Goal: Task Accomplishment & Management: Manage account settings

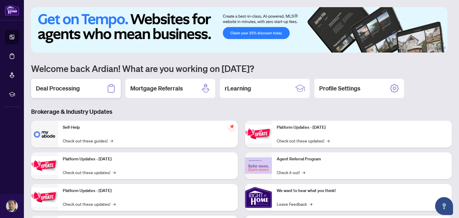
click at [79, 92] on div "Deal Processing" at bounding box center [76, 88] width 90 height 19
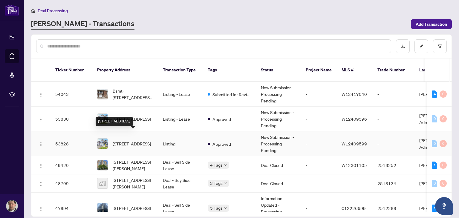
click at [141, 140] on span "[STREET_ADDRESS]" at bounding box center [132, 143] width 38 height 7
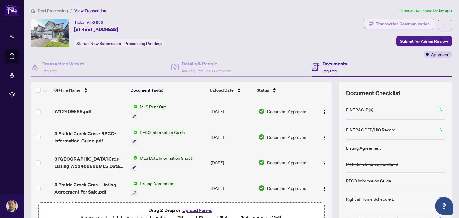
click at [413, 26] on div "Transaction Communication" at bounding box center [403, 24] width 54 height 10
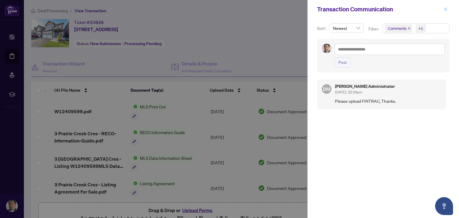
click at [444, 11] on span "button" at bounding box center [445, 9] width 4 height 10
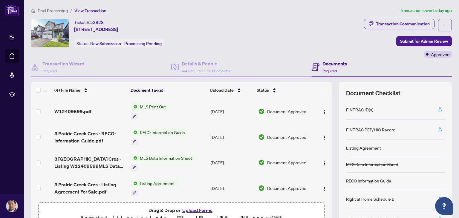
click at [257, 43] on div "Ticket #: 53828 [STREET_ADDRESS] Status: New Submission - Processing Pending" at bounding box center [196, 33] width 330 height 29
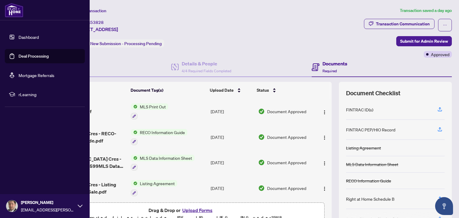
click at [26, 55] on link "Deal Processing" at bounding box center [34, 55] width 30 height 5
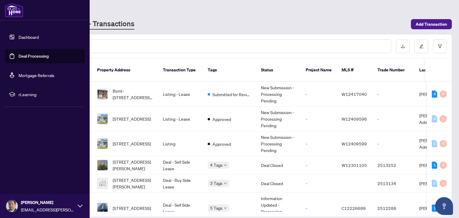
click at [19, 38] on link "Dashboard" at bounding box center [29, 36] width 20 height 5
